Goal: Check status: Check status

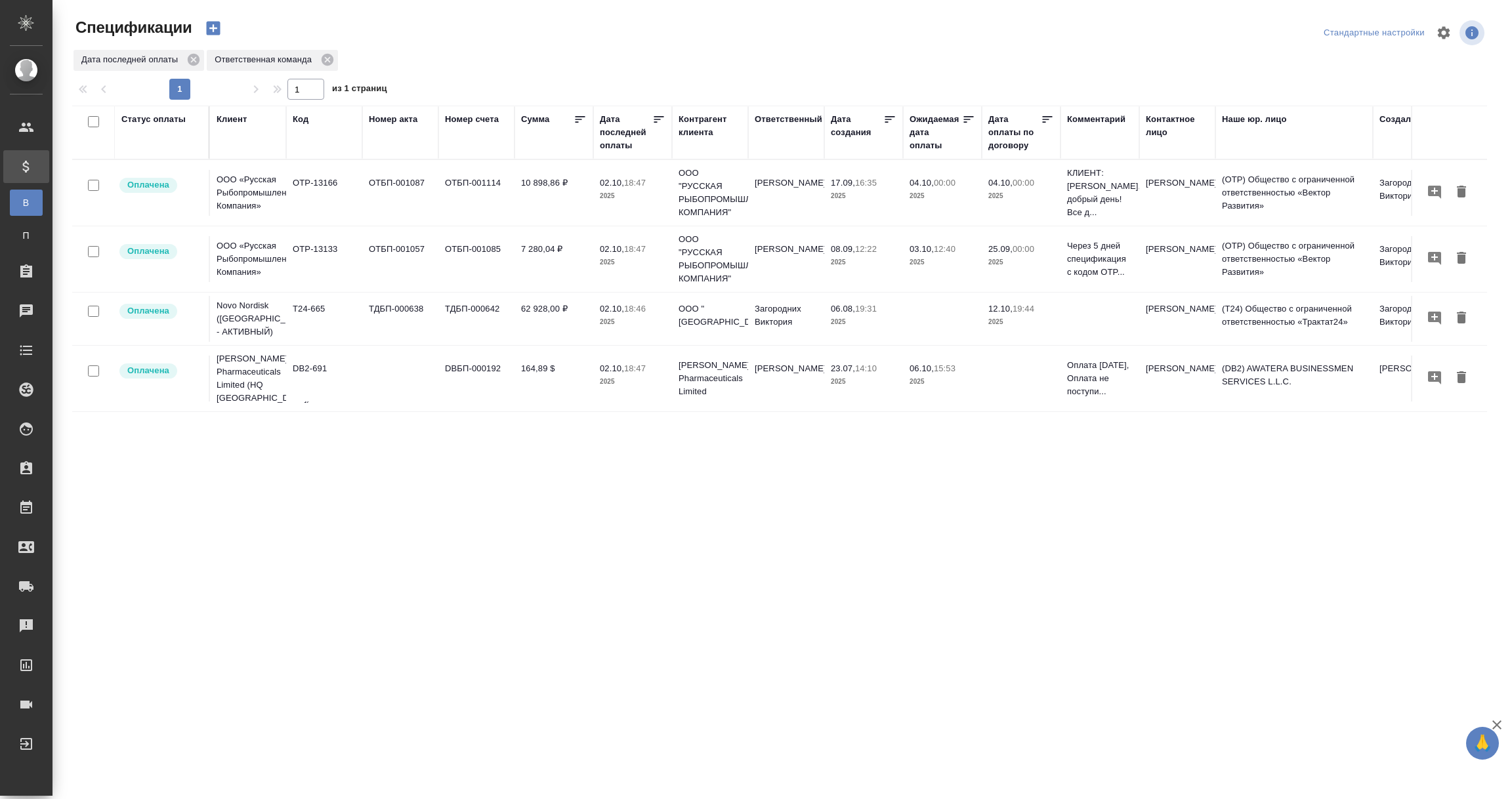
click at [619, 140] on div "Дата последней оплаты" at bounding box center [626, 132] width 52 height 39
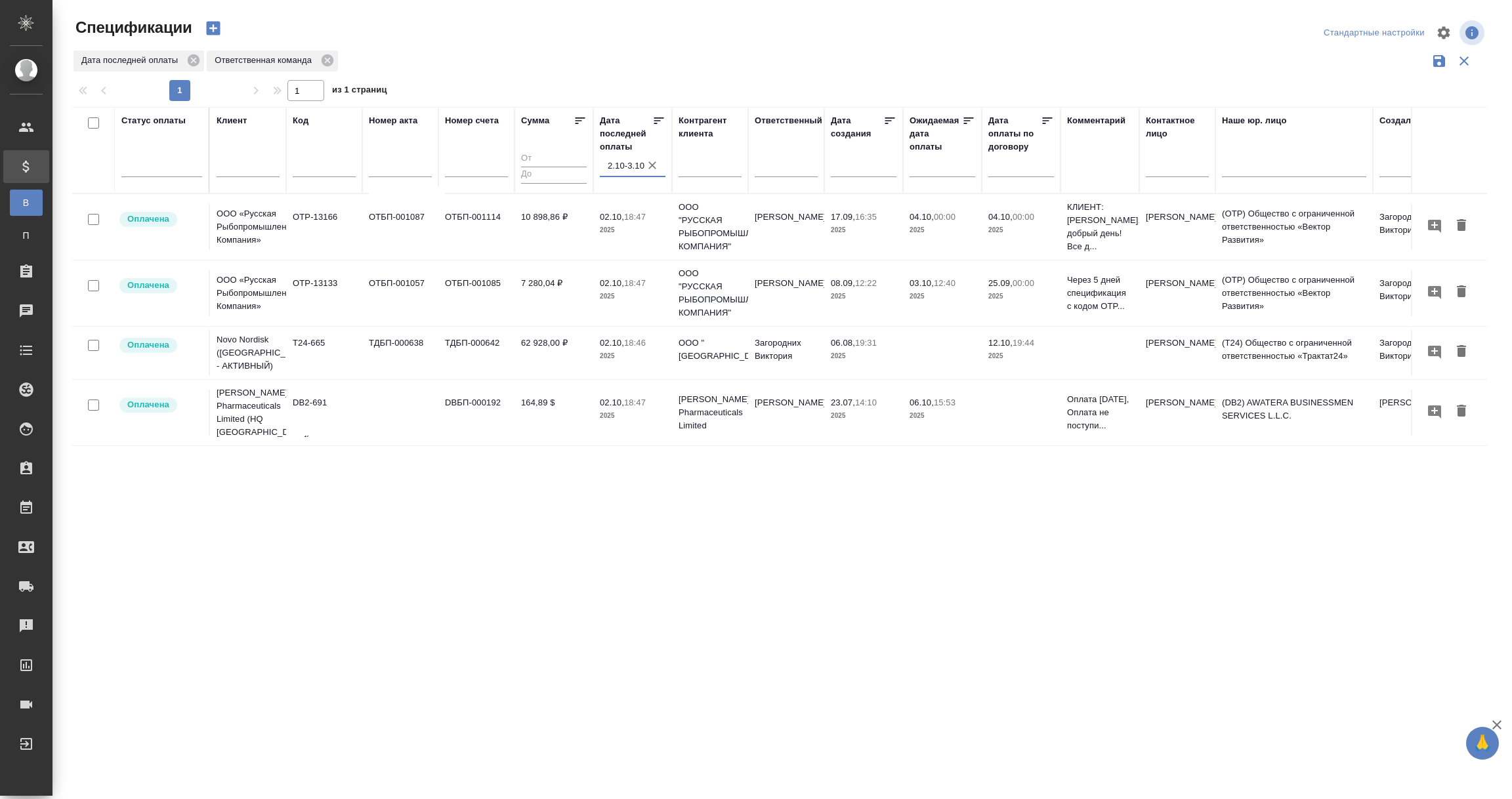
click at [620, 163] on input "2.10-3.10" at bounding box center [636, 166] width 58 height 18
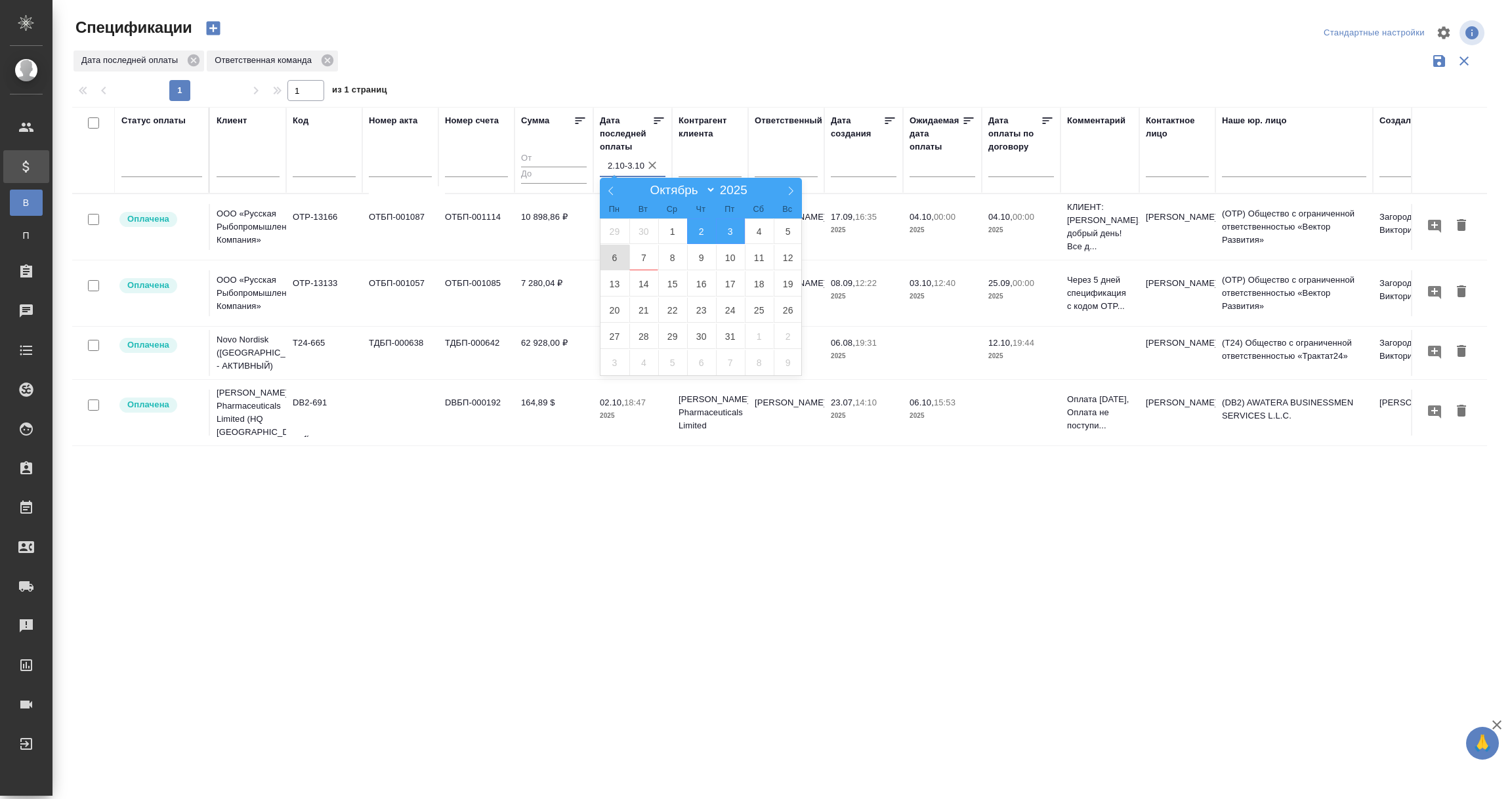
click at [611, 258] on span "6" at bounding box center [614, 258] width 28 height 26
click at [649, 258] on span "7" at bounding box center [643, 258] width 28 height 26
type div "2025-10-05T21:00:00.000Z — 2025-10-06T21:00:00.000Z"
type input "6.10-7.10"
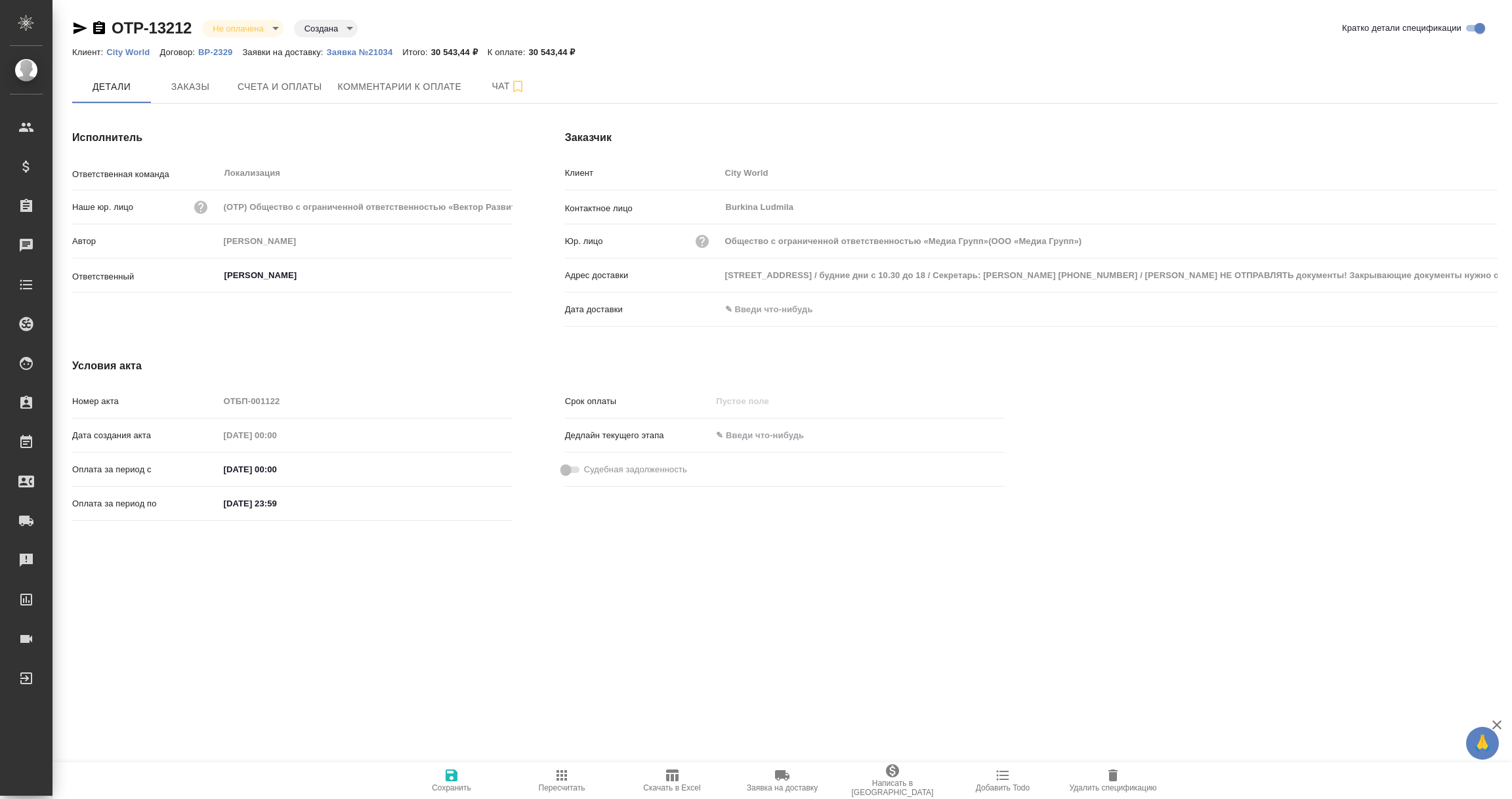
click at [788, 308] on input "text" at bounding box center [777, 309] width 115 height 19
click at [1458, 307] on icon "button" at bounding box center [1459, 308] width 16 height 16
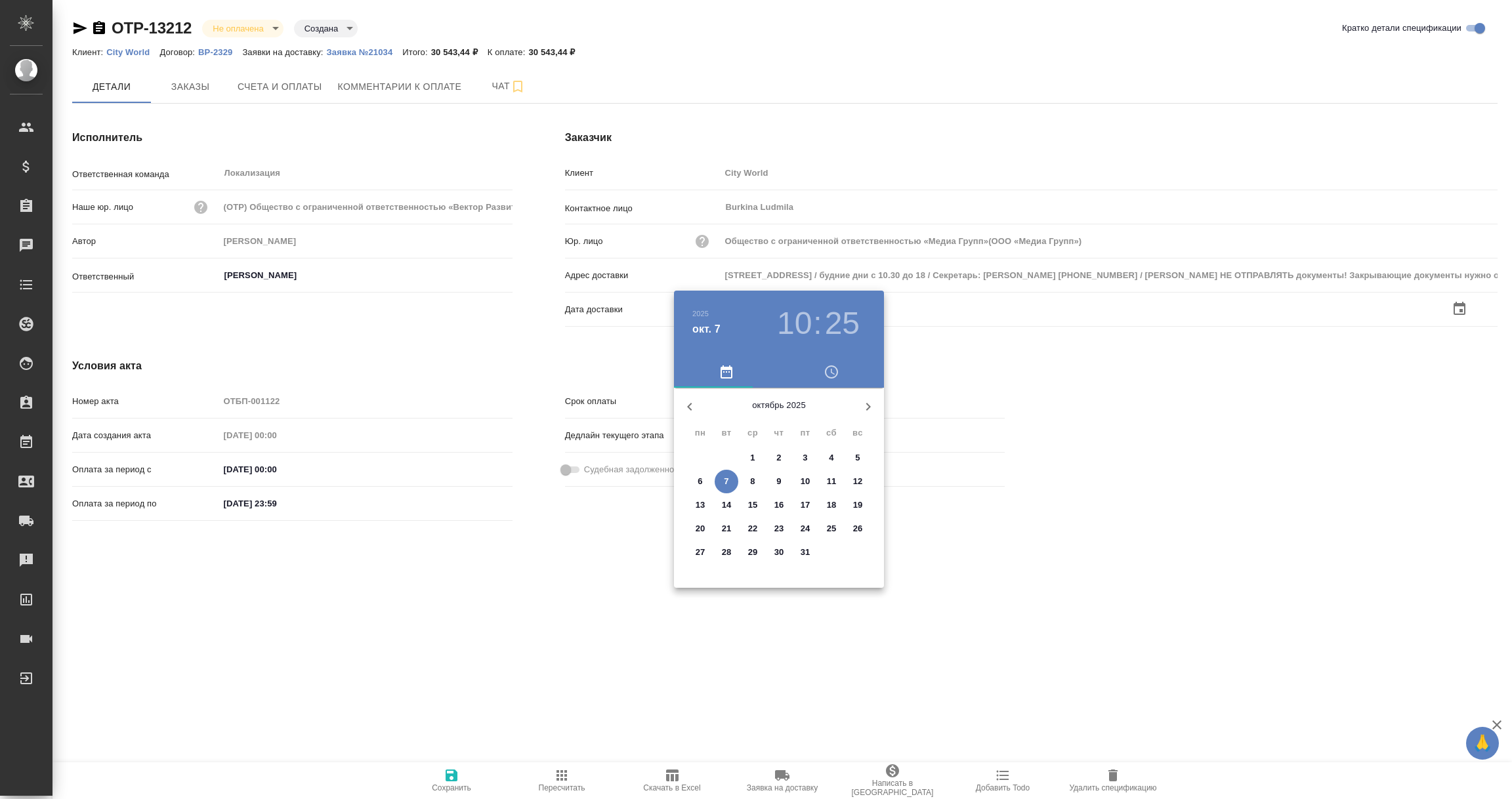
click at [727, 481] on p "7" at bounding box center [726, 482] width 5 height 13
type input "Общество с ограниченной ответственностью «Медиа Групп»(ООО «Медиа Групп»)"
type input "07.10.2025 10:25"
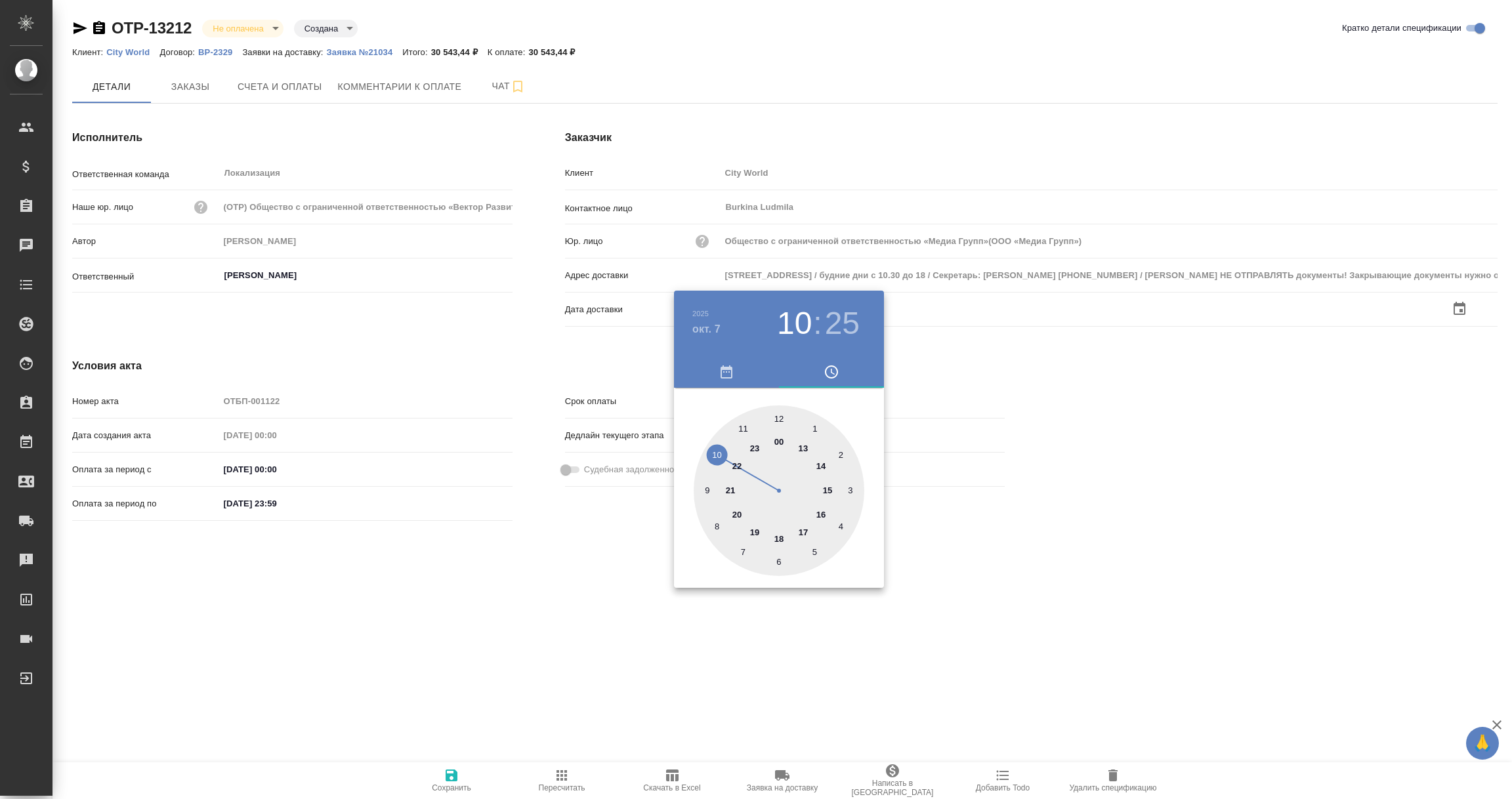
click at [515, 616] on div at bounding box center [756, 399] width 1512 height 799
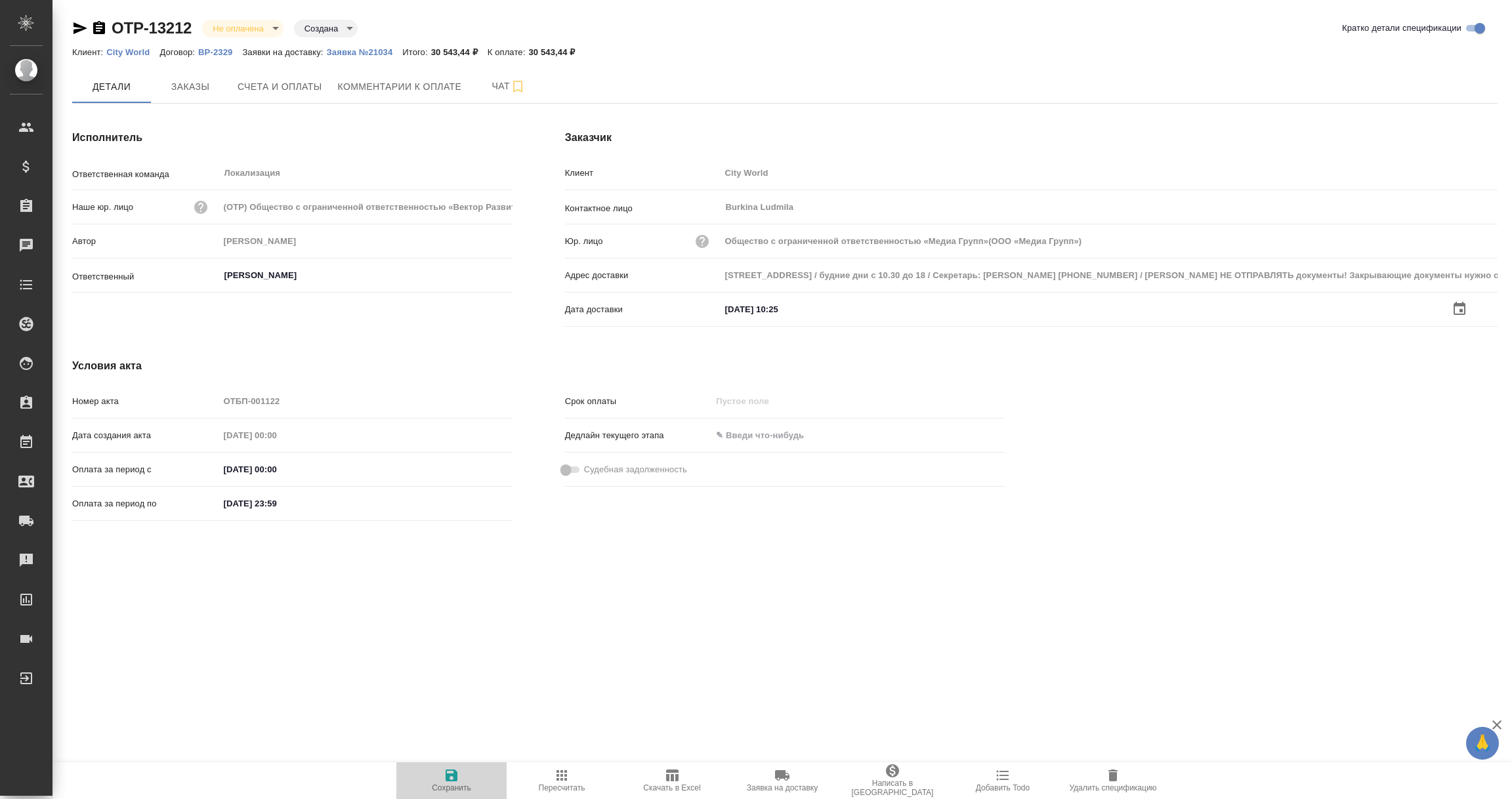
click at [451, 773] on icon "button" at bounding box center [451, 775] width 12 height 12
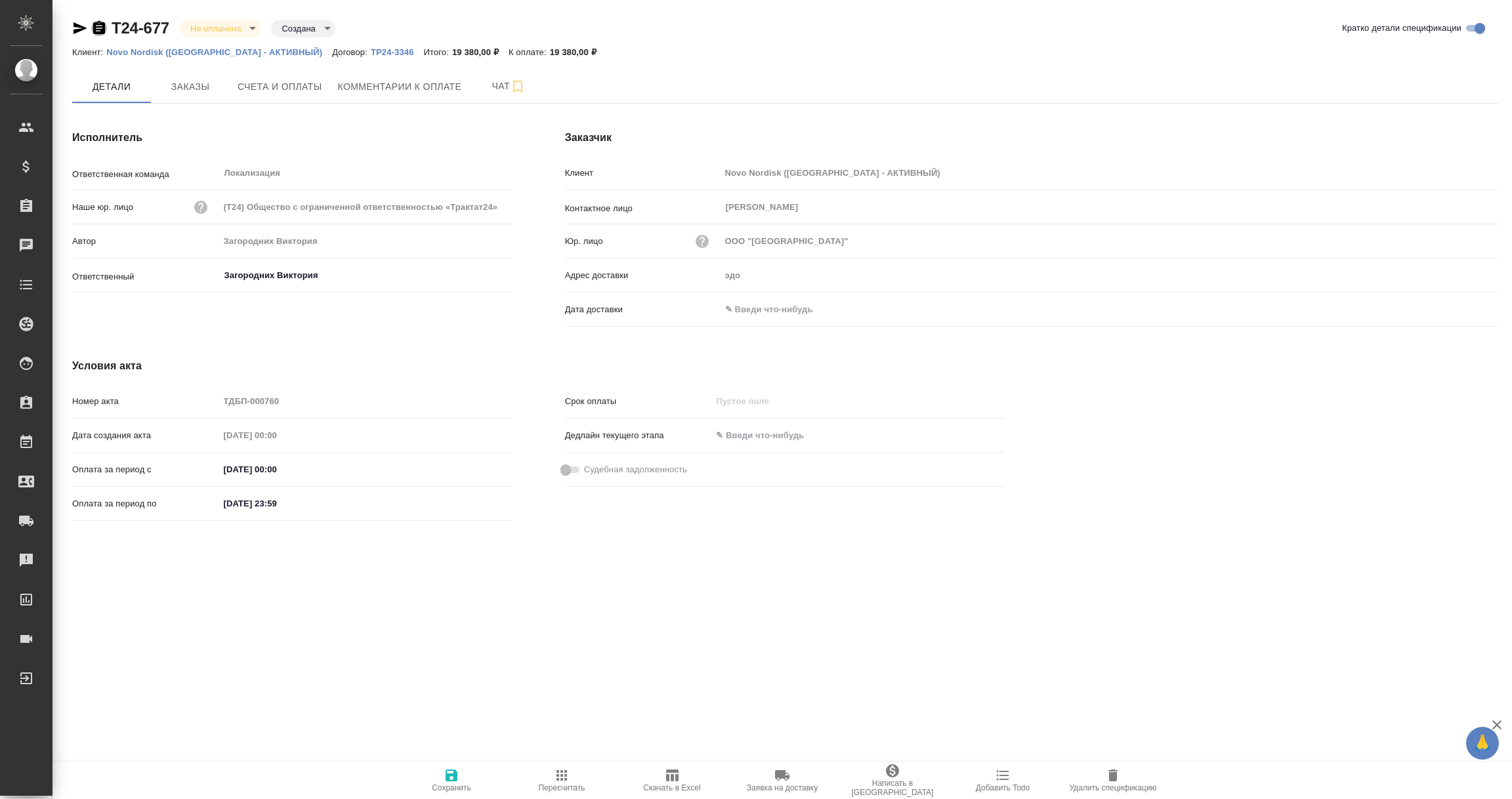
click at [102, 28] on icon "button" at bounding box center [99, 28] width 12 height 13
click at [785, 308] on input "text" at bounding box center [777, 309] width 115 height 19
click at [1458, 301] on icon "button" at bounding box center [1459, 308] width 16 height 16
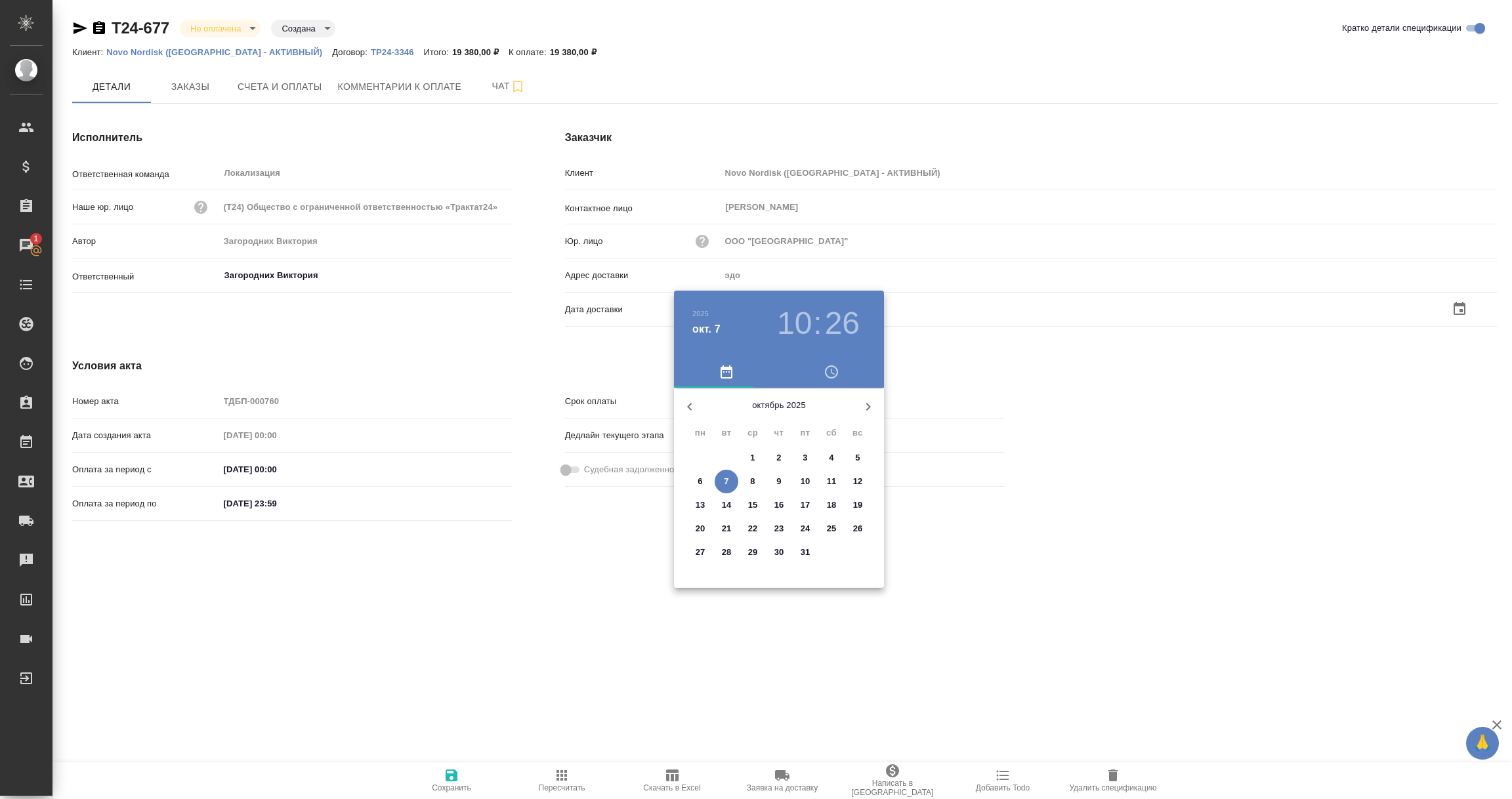
click at [781, 456] on p "2" at bounding box center [778, 458] width 5 height 13
type input "02.10.2025 10:26"
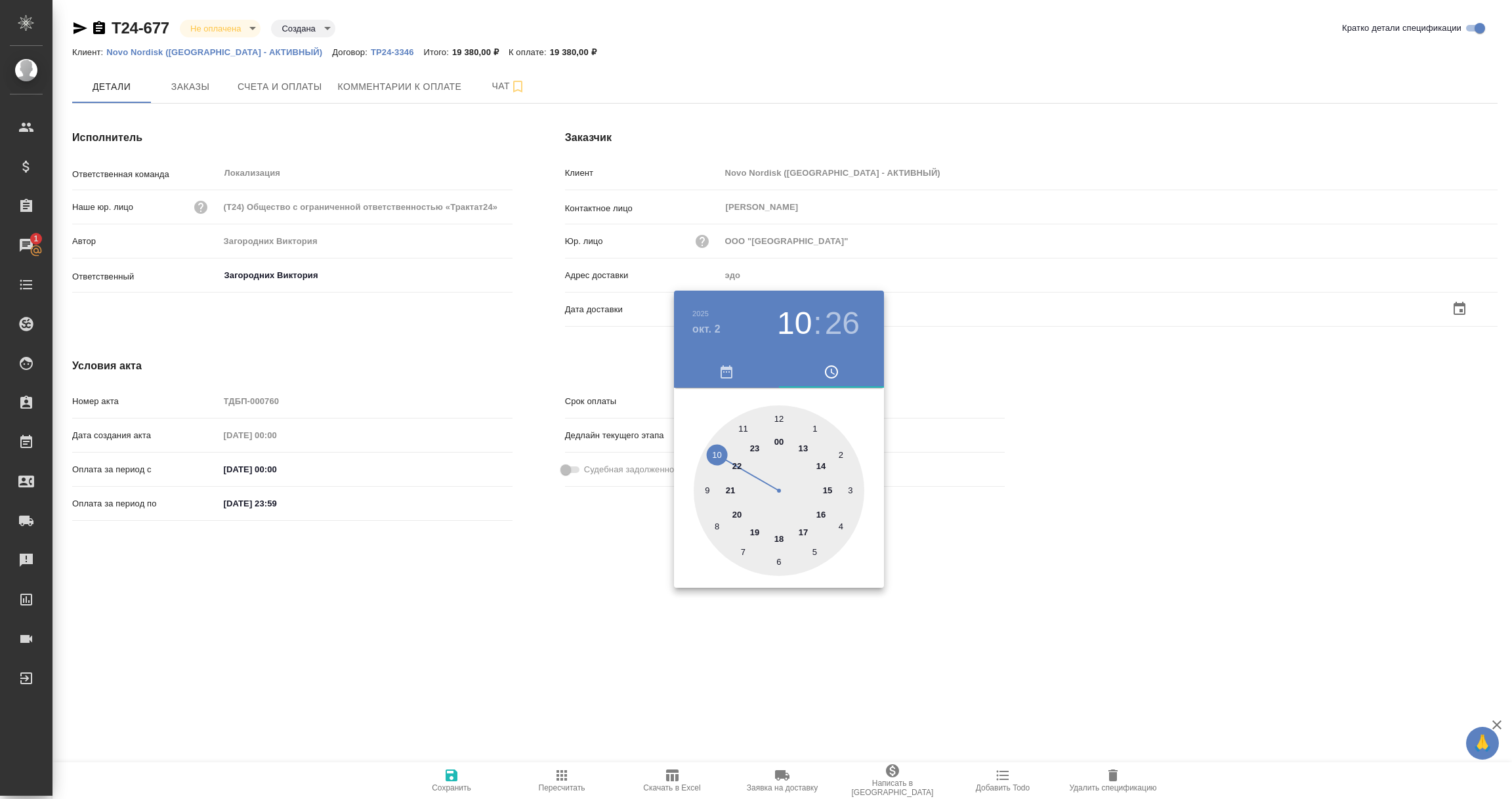
click at [546, 568] on div at bounding box center [756, 399] width 1512 height 799
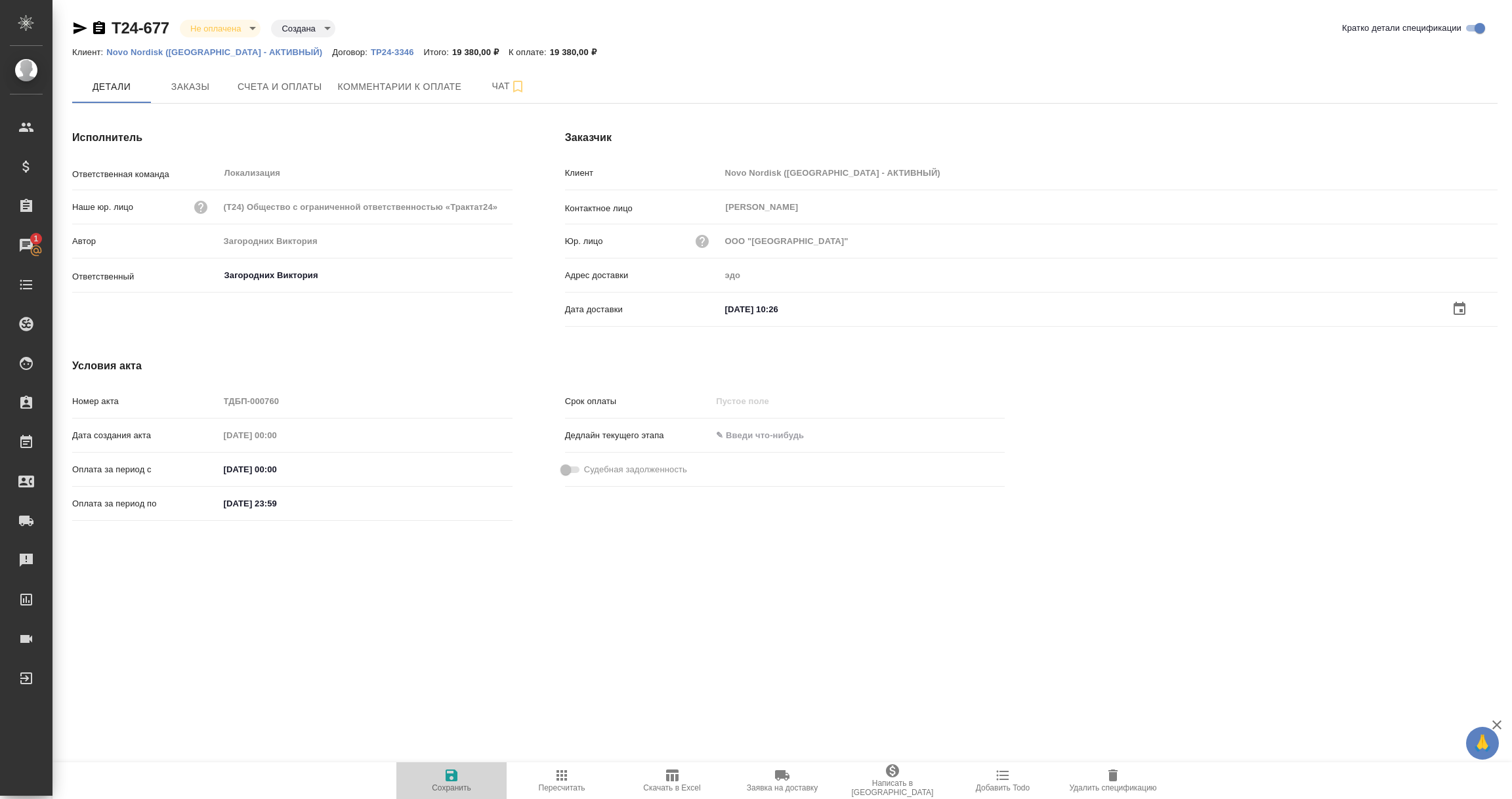
click at [446, 775] on icon "button" at bounding box center [451, 775] width 12 height 12
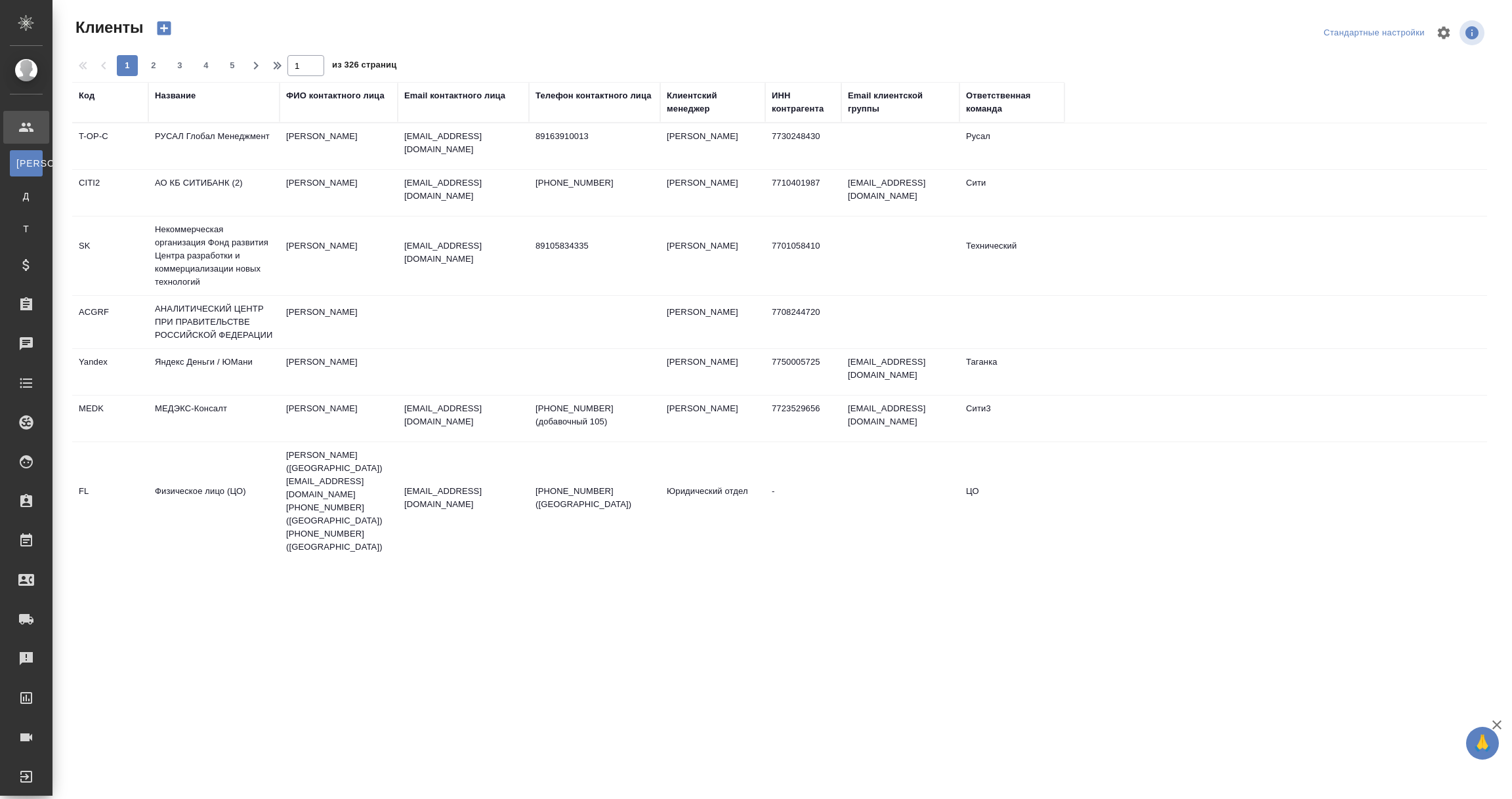
select select "RU"
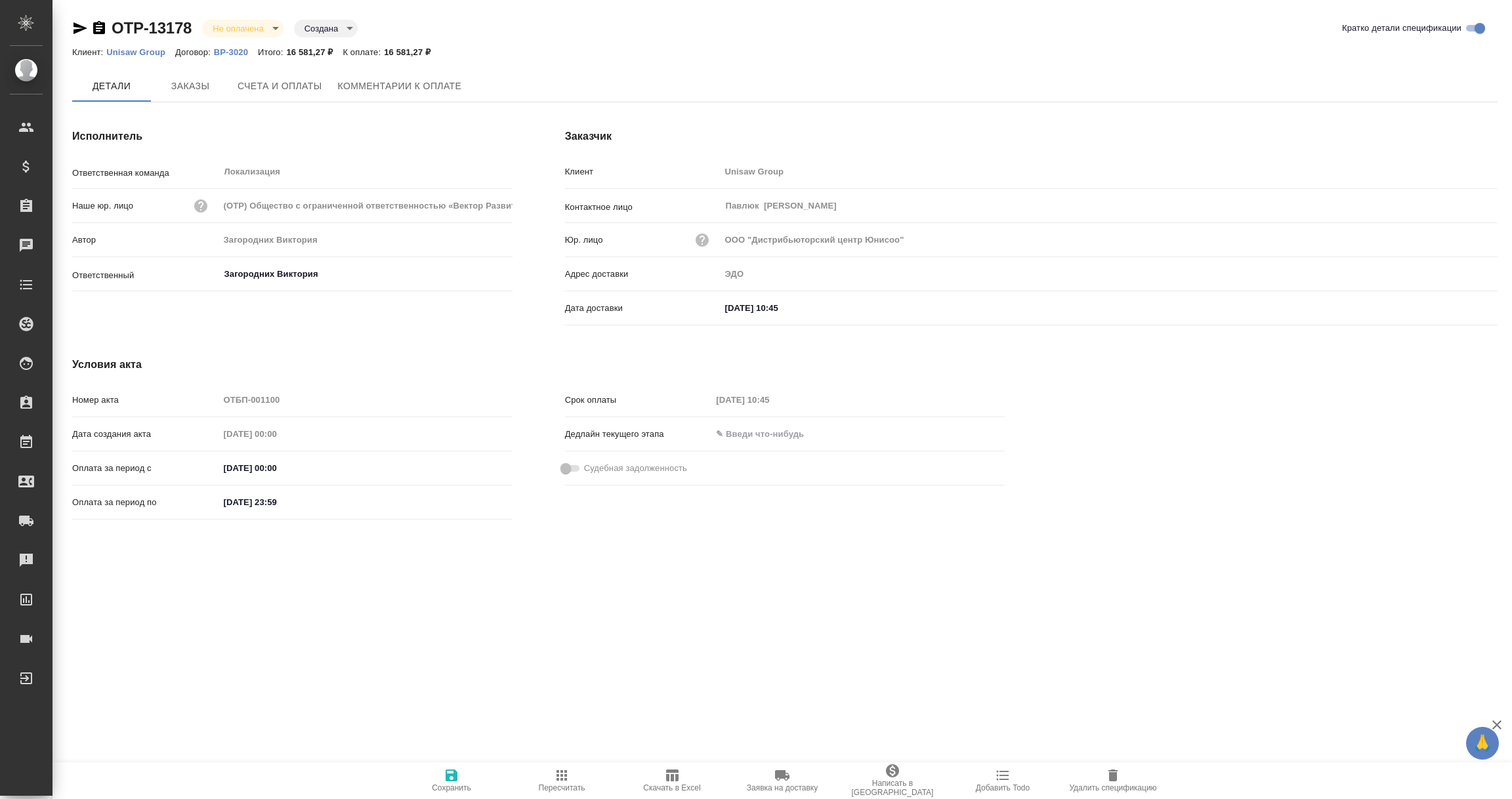
click at [77, 26] on icon "button" at bounding box center [80, 28] width 14 height 12
click at [80, 31] on icon "button" at bounding box center [80, 28] width 14 height 12
click at [81, 28] on icon "button" at bounding box center [80, 28] width 16 height 16
